Goal: Task Accomplishment & Management: Use online tool/utility

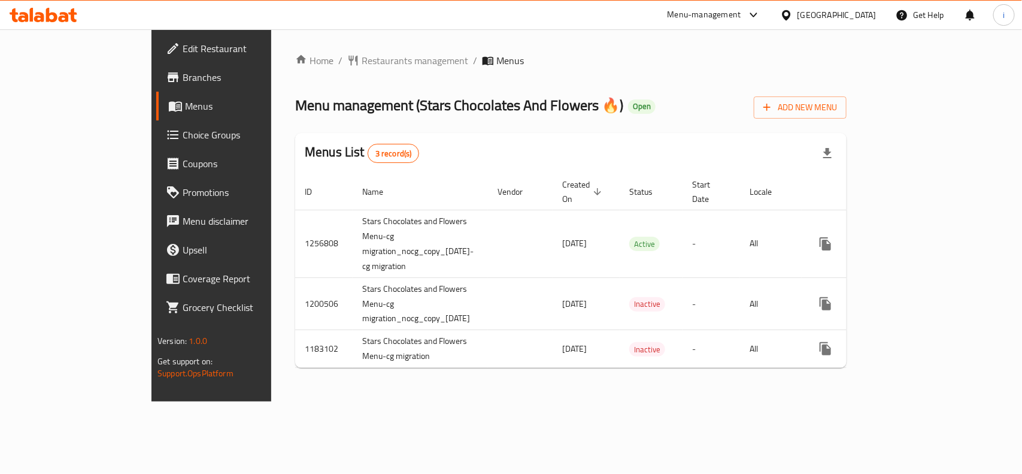
click at [183, 134] on span "Choice Groups" at bounding box center [248, 135] width 130 height 14
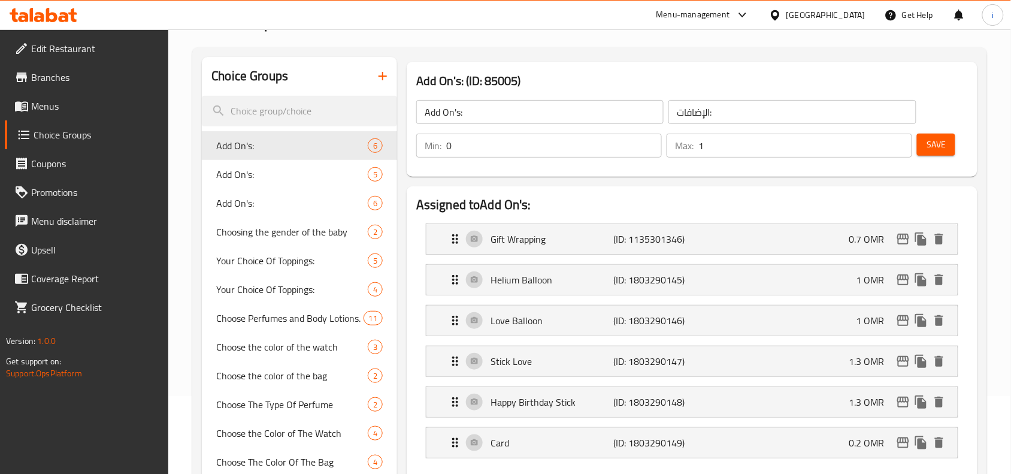
scroll to position [75, 0]
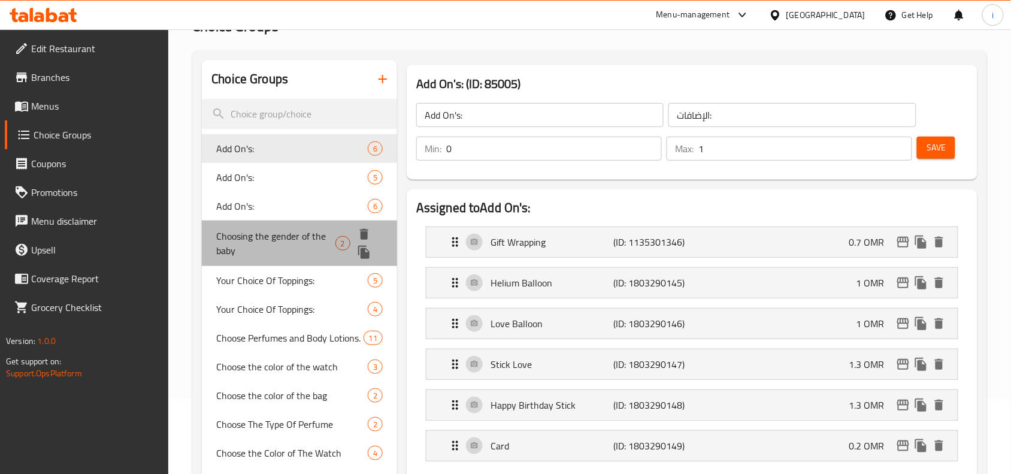
click at [282, 235] on span "Choosing the gender of the baby" at bounding box center [275, 243] width 119 height 29
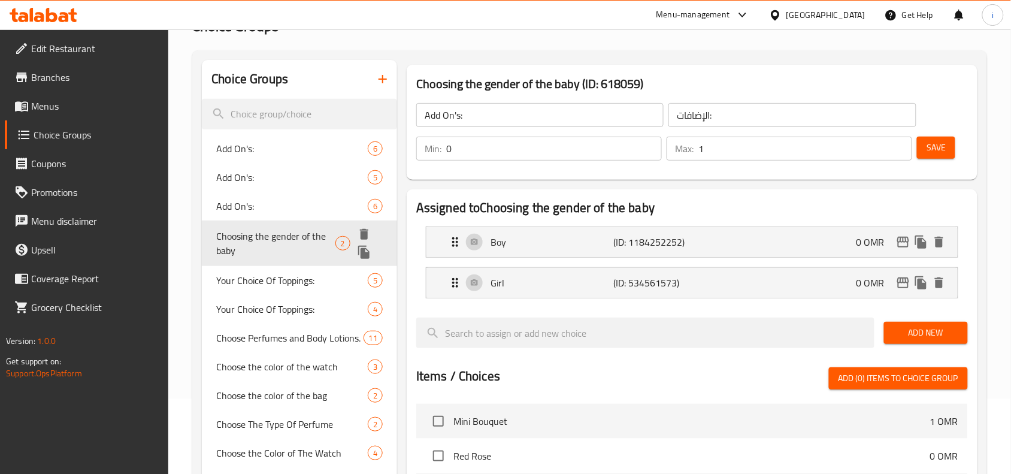
type input "Choosing the gender of the baby"
type input "اختيار [PERSON_NAME] الطفل"
type input "1"
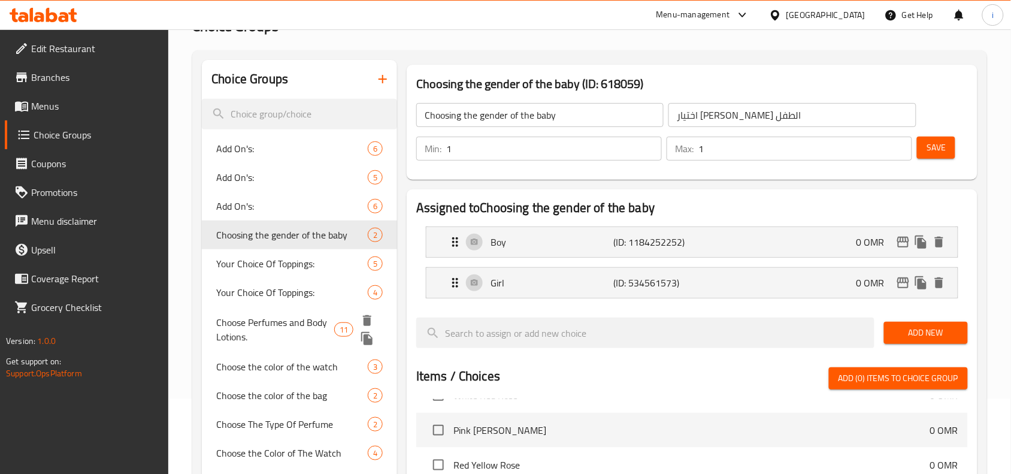
click at [268, 324] on span "Choose Perfumes and Body Lotions." at bounding box center [274, 329] width 117 height 29
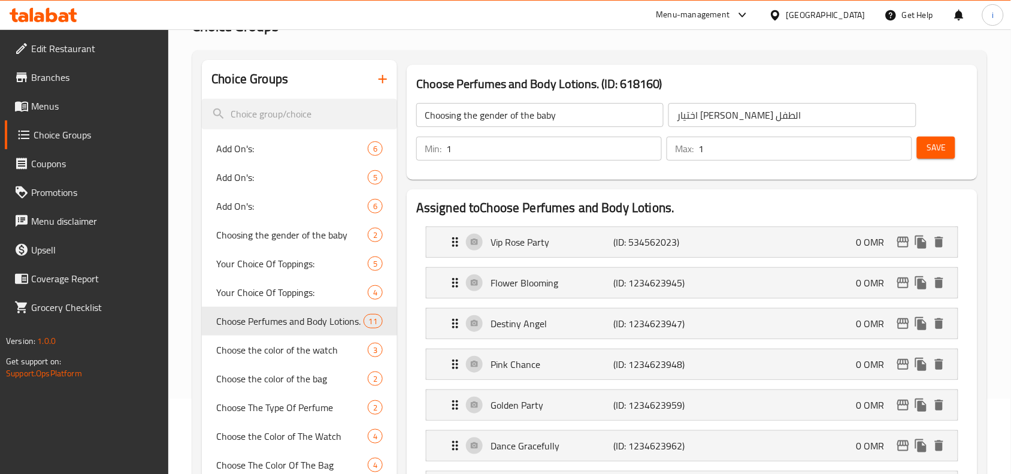
type input "Choose Perfumes and Body Lotions."
type input "اختاري عطور ومستحضرات جسم."
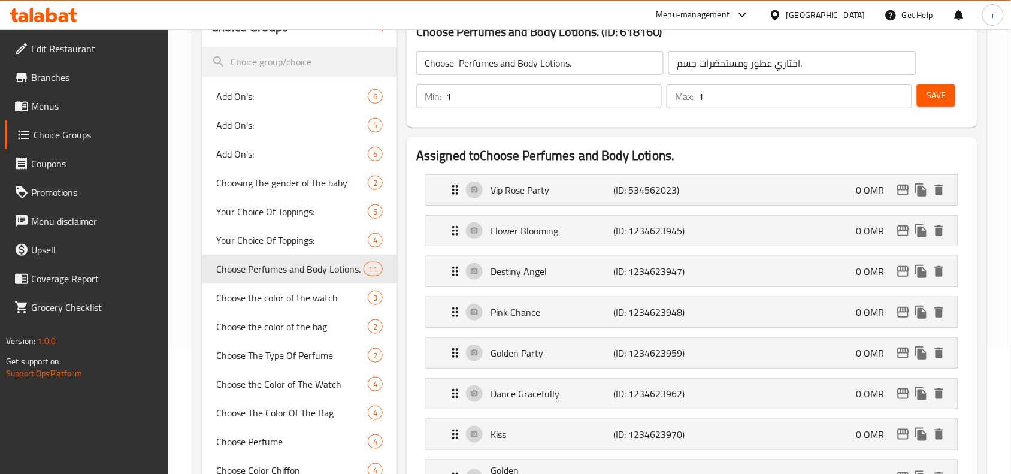
scroll to position [150, 0]
